Goal: Transaction & Acquisition: Purchase product/service

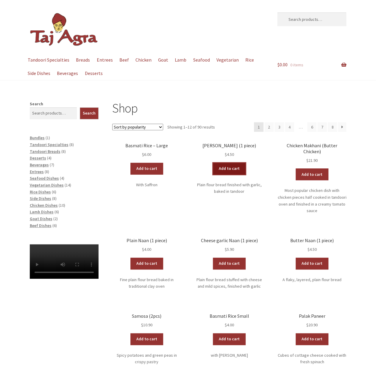
click at [231, 168] on link "Add to cart" at bounding box center [229, 169] width 33 height 12
click at [215, 170] on link "Add to cart" at bounding box center [211, 169] width 33 height 12
click at [315, 168] on link "Add to cart" at bounding box center [311, 174] width 33 height 12
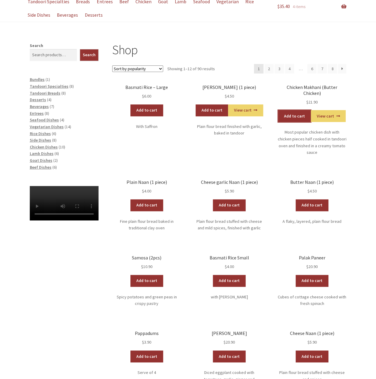
scroll to position [59, 0]
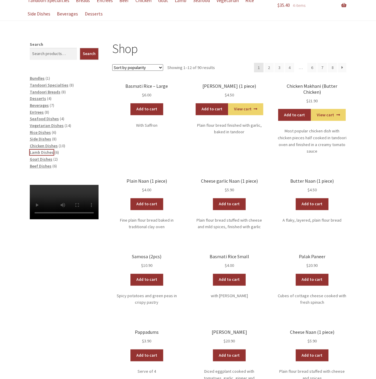
click at [45, 153] on span "Lamb Dishes" at bounding box center [42, 152] width 24 height 5
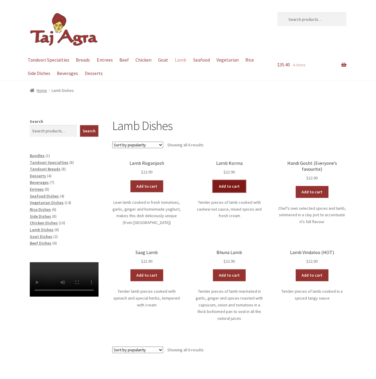
click at [230, 189] on link "Add to cart" at bounding box center [229, 186] width 33 height 12
click at [46, 242] on span "Beef Dishes" at bounding box center [41, 242] width 22 height 5
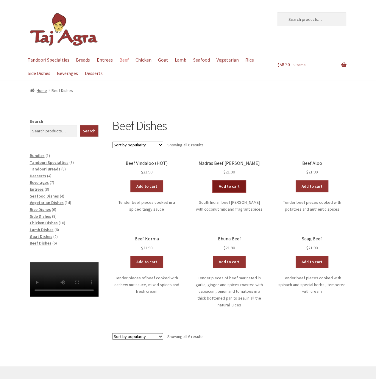
click at [231, 187] on link "Add to cart" at bounding box center [229, 186] width 33 height 12
click at [41, 203] on span "Vegetarian Dishes" at bounding box center [47, 202] width 34 height 5
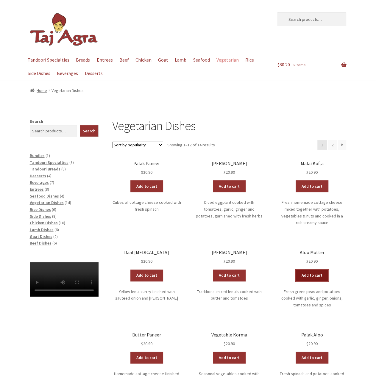
click at [303, 270] on link "Add to cart" at bounding box center [311, 276] width 33 height 12
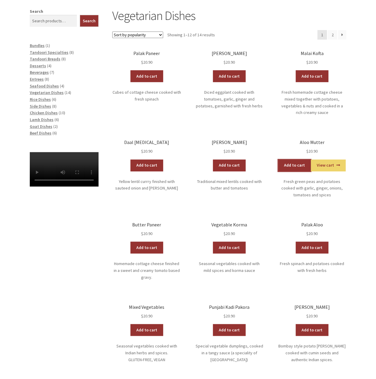
scroll to position [149, 0]
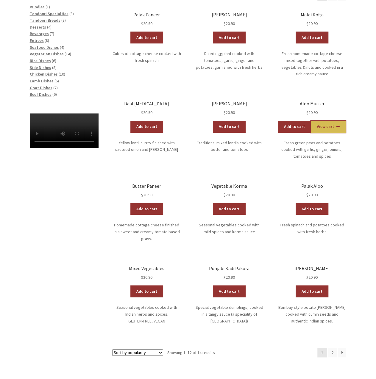
click at [330, 123] on link "View cart" at bounding box center [328, 127] width 35 height 12
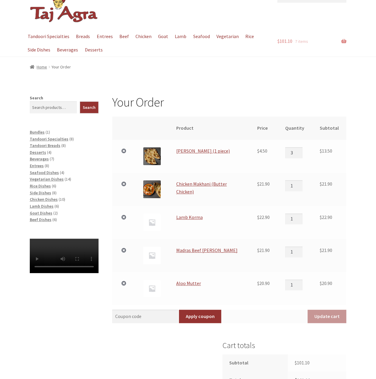
scroll to position [59, 0]
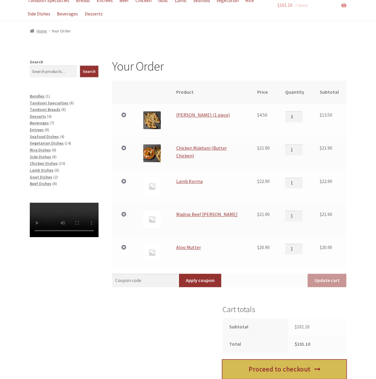
click at [279, 367] on link "Proceed to checkout" at bounding box center [284, 369] width 124 height 19
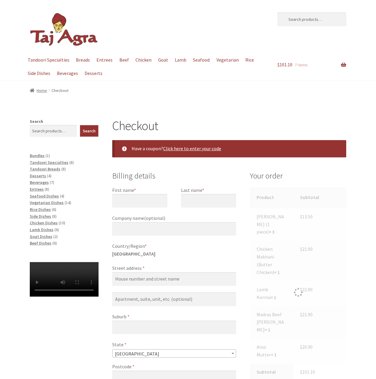
select select "ACT"
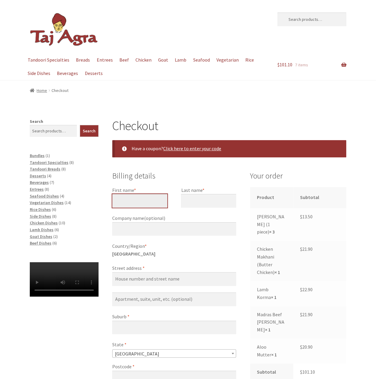
click at [134, 200] on input "First name *" at bounding box center [139, 201] width 55 height 14
type input "[PERSON_NAME]"
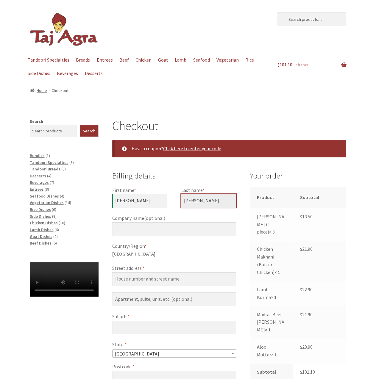
type input "[PERSON_NAME]"
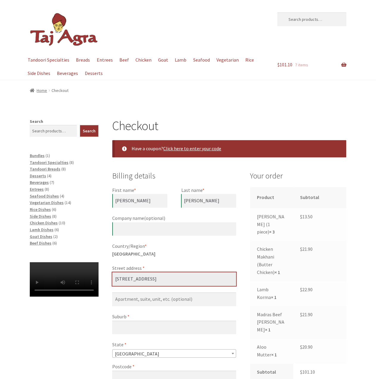
type input "[STREET_ADDRESS]"
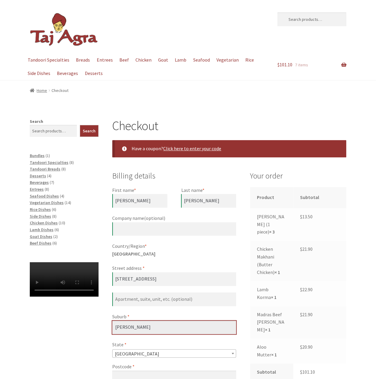
type input "[PERSON_NAME]"
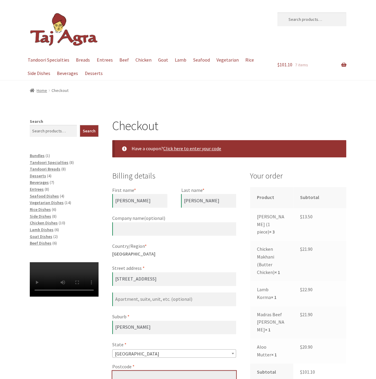
scroll to position [5, 0]
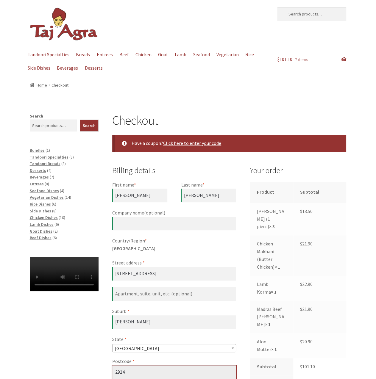
type input "2914"
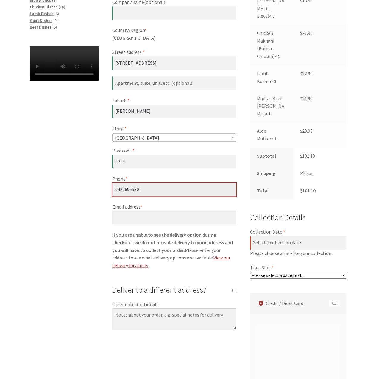
type input "0422695530"
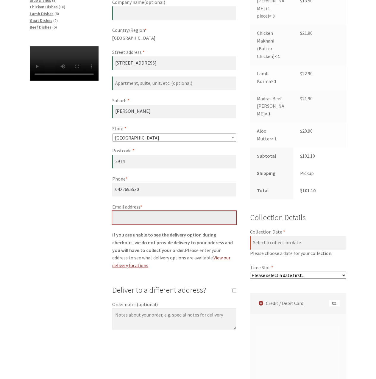
click at [139, 215] on input "Email address *" at bounding box center [174, 218] width 124 height 14
type input "[EMAIL_ADDRESS][DOMAIN_NAME]"
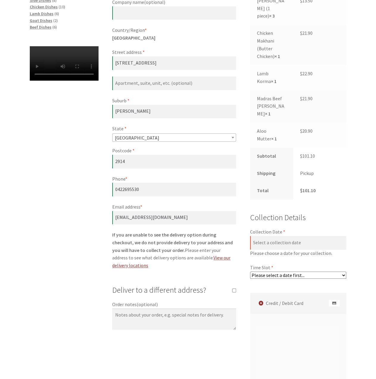
click at [342, 272] on select "Please select a date first..." at bounding box center [298, 275] width 96 height 7
click at [128, 264] on div "Billing details First name * [PERSON_NAME] Last name * [PERSON_NAME] Company na…" at bounding box center [174, 115] width 124 height 322
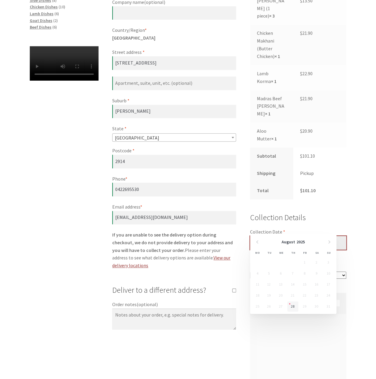
click at [274, 236] on input "Collection Date *" at bounding box center [298, 243] width 96 height 14
click at [292, 305] on link "28" at bounding box center [292, 306] width 11 height 10
type input "[DATE]"
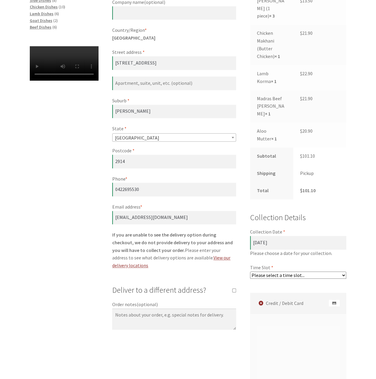
click at [343, 272] on select "Please select a time slot... 06:55 PM - 07:25 PM 07:25 PM - 07:55 PM 07:55 PM -…" at bounding box center [298, 275] width 96 height 7
select select "60c2ef62db861/2|0.00"
click at [250, 272] on select "Please select a time slot... 06:55 PM - 07:25 PM 07:25 PM - 07:55 PM 07:55 PM -…" at bounding box center [298, 275] width 96 height 7
click at [282, 293] on label "Credit / Debit Card" at bounding box center [299, 303] width 95 height 21
click at [0, 0] on input "Credit / Debit Card" at bounding box center [0, 0] width 0 height 0
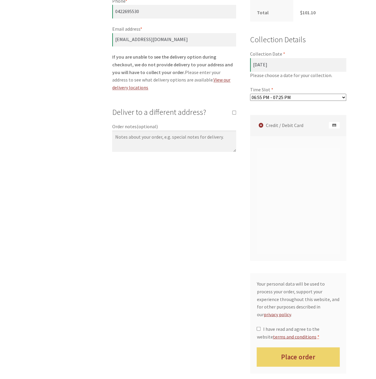
scroll to position [394, 0]
click at [259, 326] on input "I have read and agree to the website terms and conditions *" at bounding box center [258, 328] width 4 height 4
checkbox input "true"
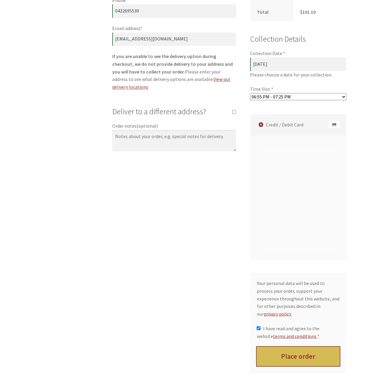
click at [289, 347] on button "Place order" at bounding box center [297, 356] width 83 height 19
